Goal: Information Seeking & Learning: Learn about a topic

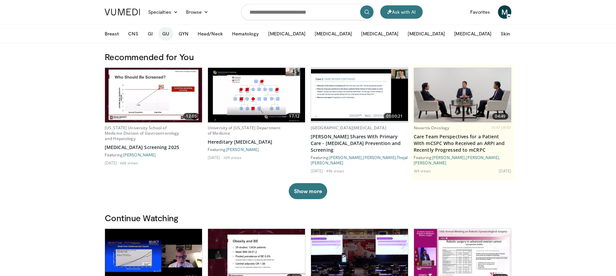
click at [165, 33] on button "GU" at bounding box center [165, 33] width 15 height 13
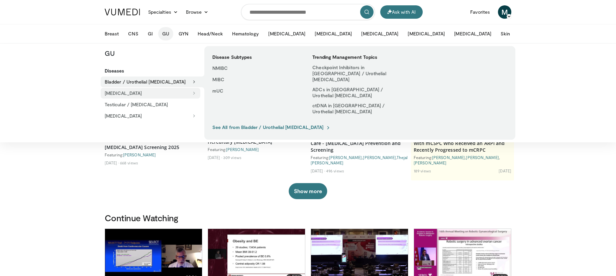
click at [129, 91] on button "[MEDICAL_DATA]" at bounding box center [151, 93] width 100 height 11
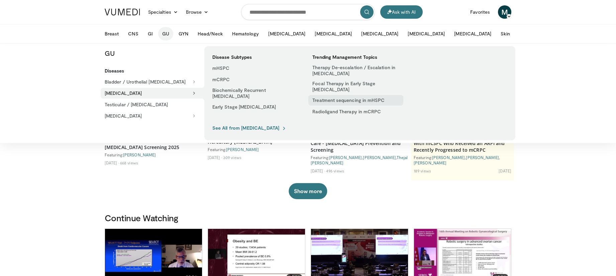
click at [335, 100] on link "Treatment sequencing in mHSPC" at bounding box center [355, 100] width 95 height 11
click at [341, 112] on link "Radioligand Therapy in mCRPC" at bounding box center [355, 111] width 95 height 11
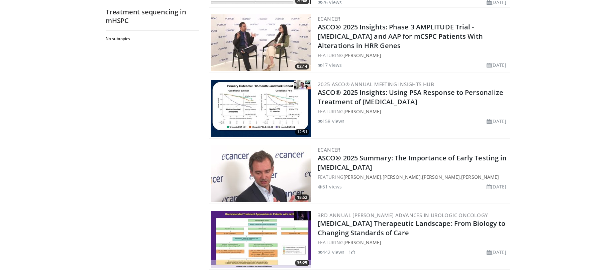
scroll to position [775, 0]
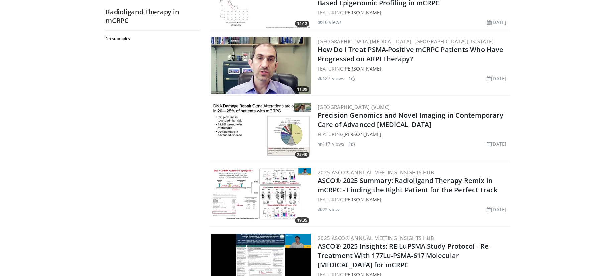
scroll to position [765, 0]
